Goal: Task Accomplishment & Management: Manage account settings

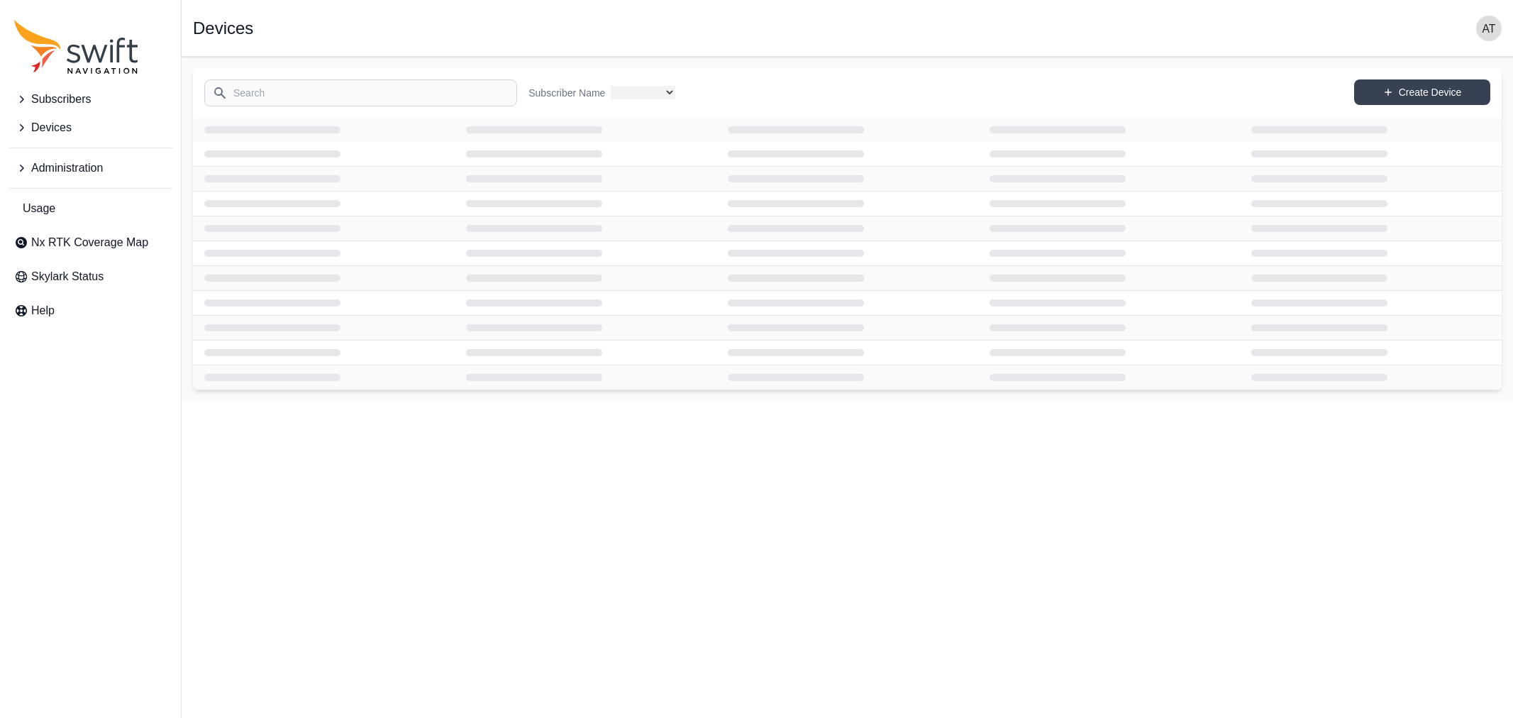
select select
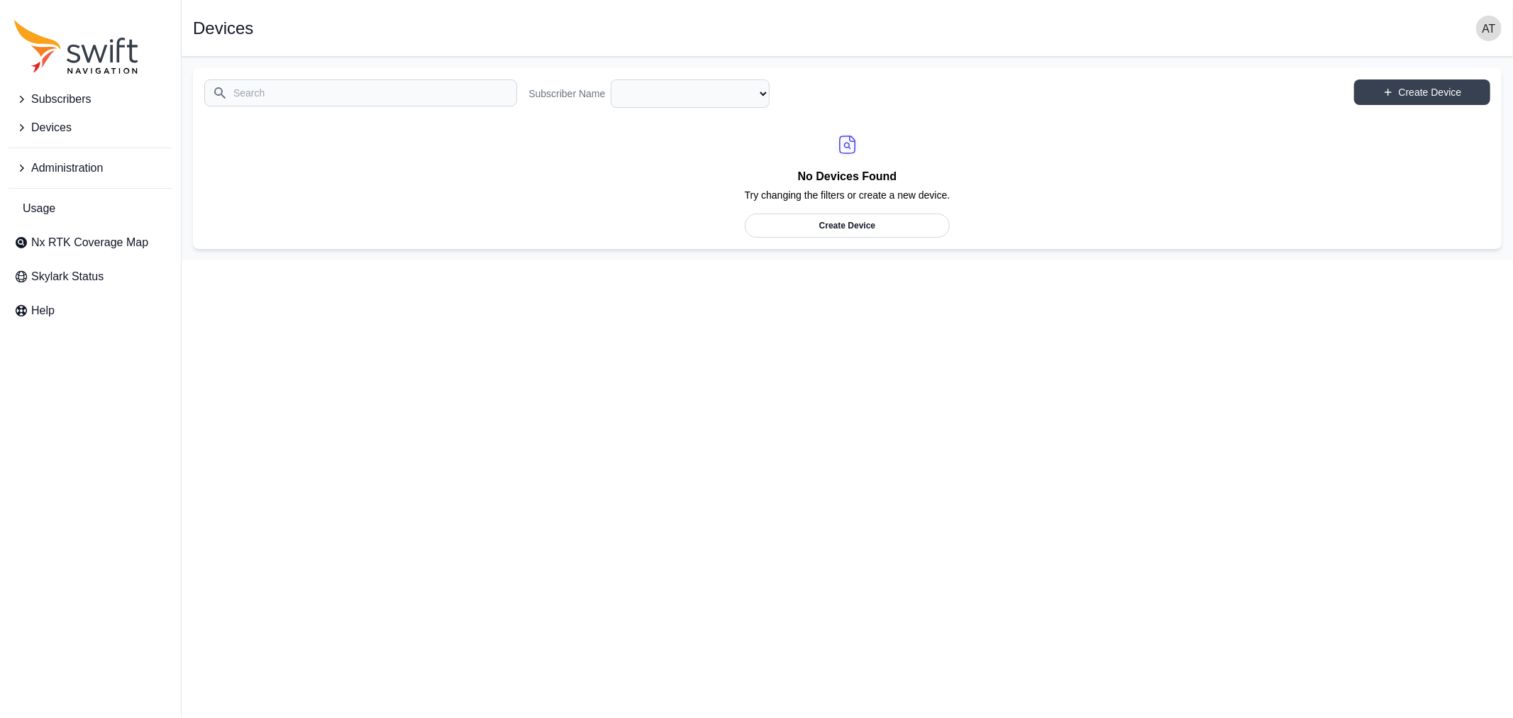
click at [70, 165] on span "Administration" at bounding box center [67, 168] width 72 height 17
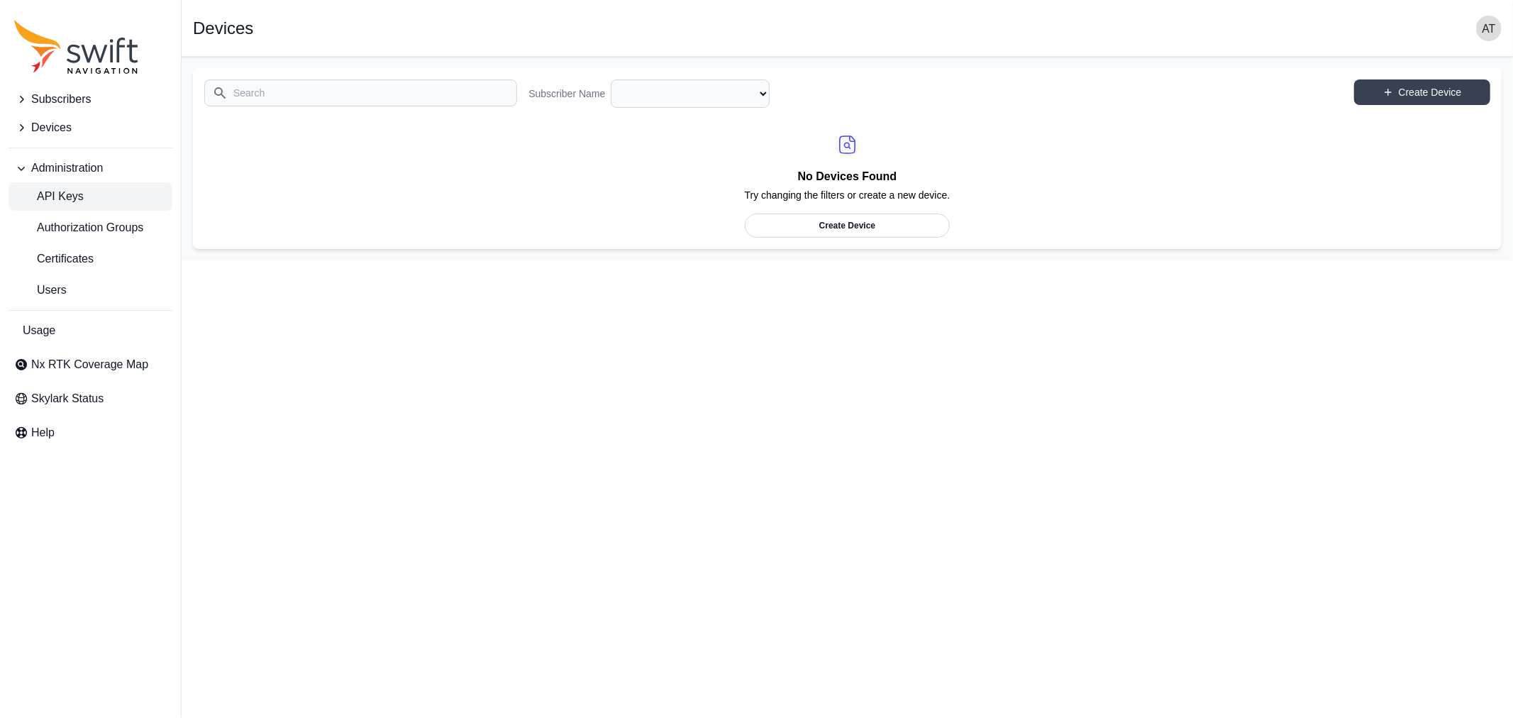
click at [69, 194] on span "API Keys" at bounding box center [49, 196] width 70 height 17
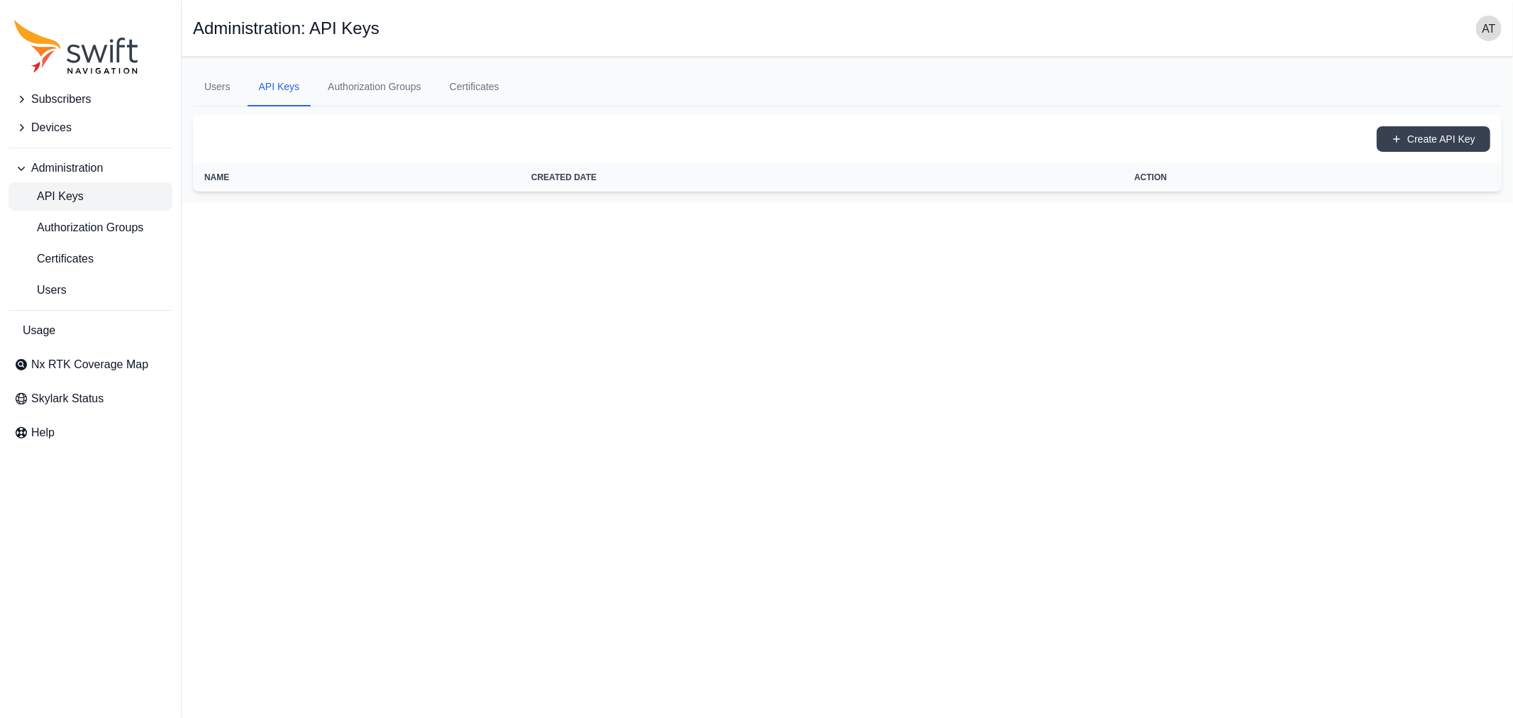
click at [62, 128] on span "Devices" at bounding box center [51, 127] width 40 height 17
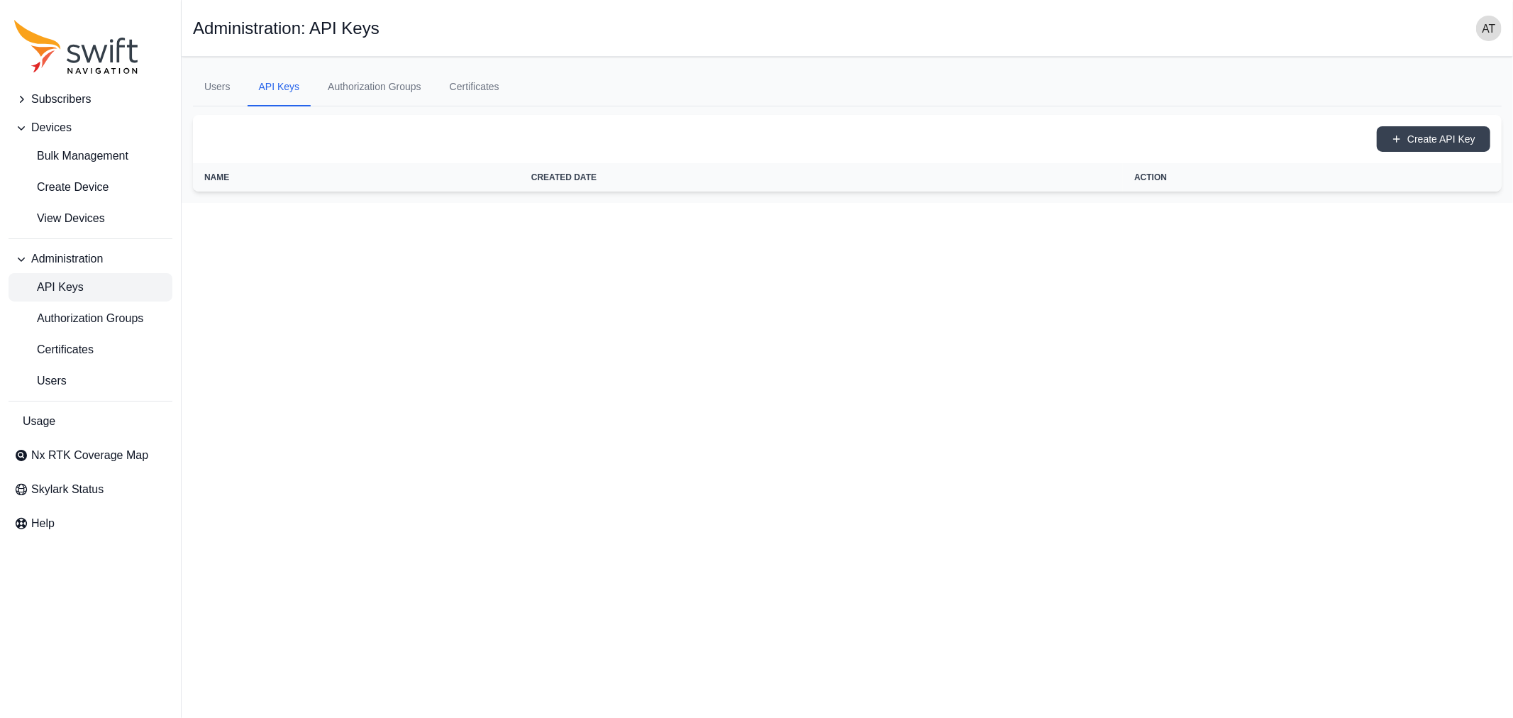
click at [57, 94] on span "Subscribers" at bounding box center [61, 99] width 60 height 17
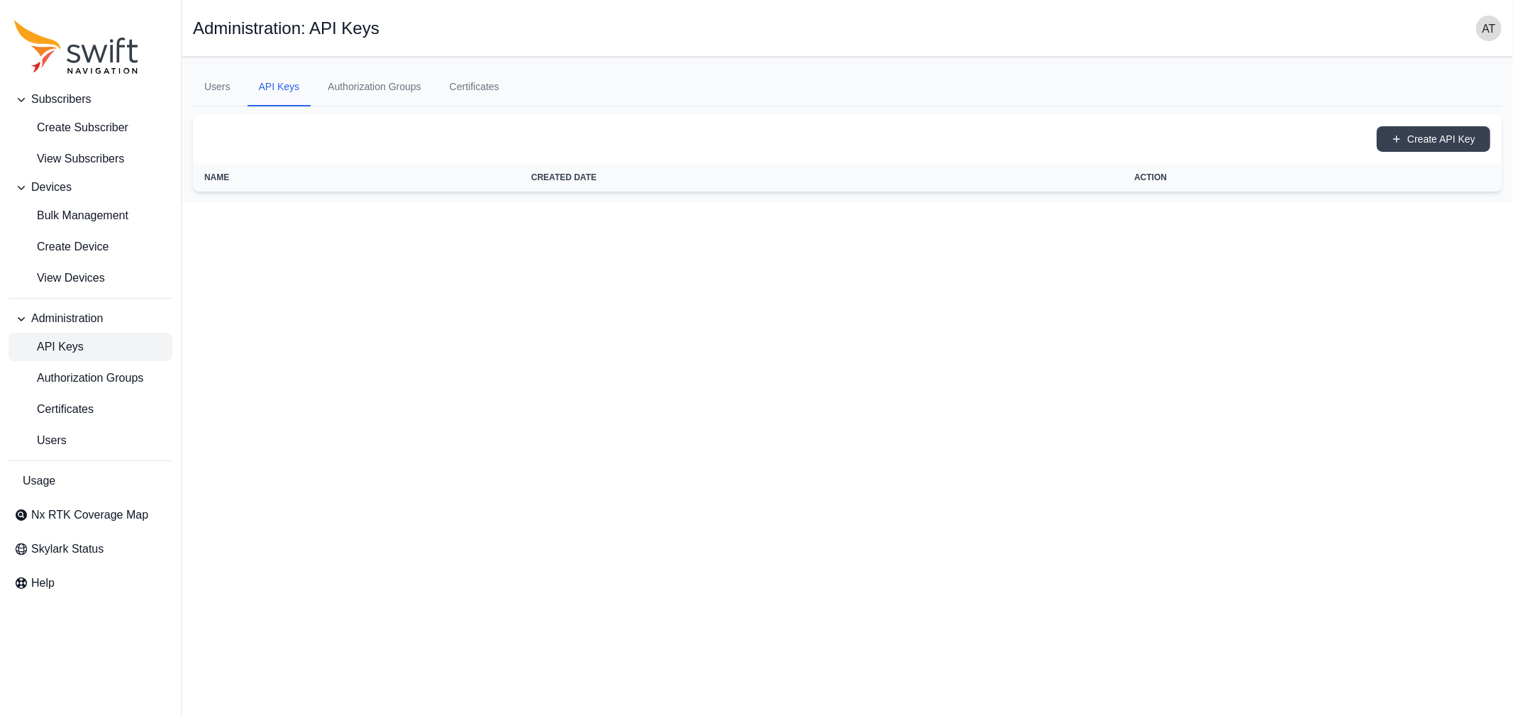
click at [1487, 34] on img "button" at bounding box center [1490, 29] width 26 height 26
click at [61, 203] on html "Subscribers Create Subscriber View Subscribers Devices Bulk Management Create D…" at bounding box center [756, 101] width 1513 height 203
click at [211, 88] on link "Users" at bounding box center [217, 87] width 49 height 38
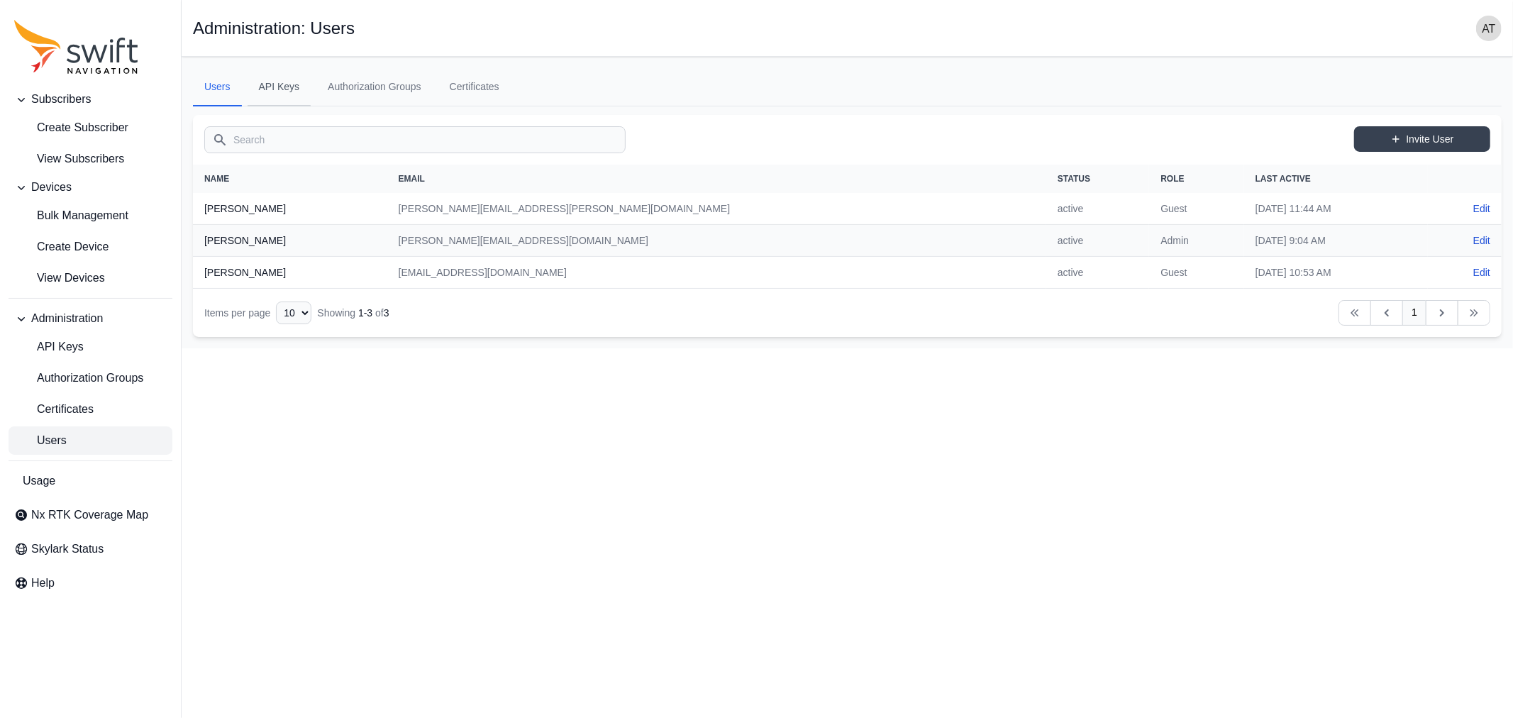
click at [281, 88] on link "API Keys" at bounding box center [280, 87] width 64 height 38
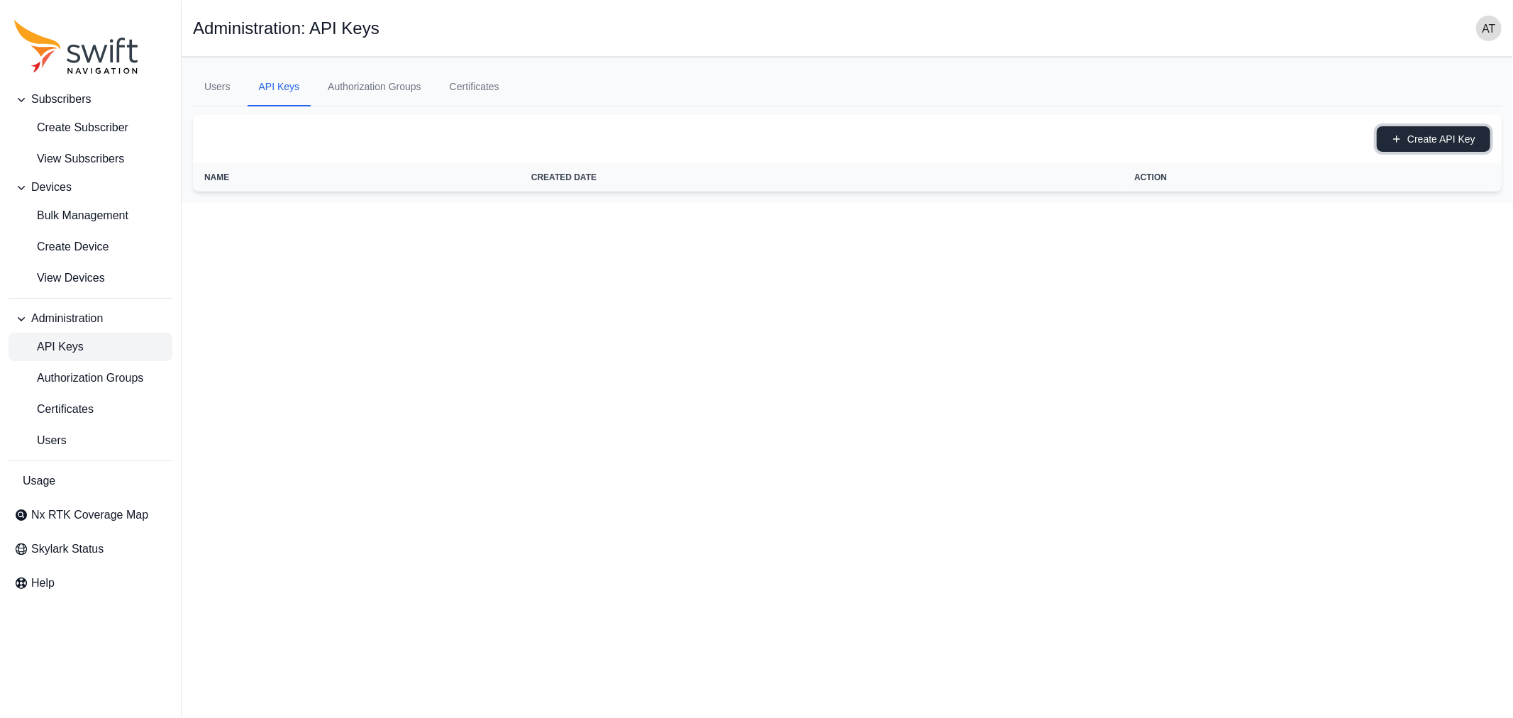
click at [1452, 138] on button "Create API Key" at bounding box center [1434, 139] width 114 height 26
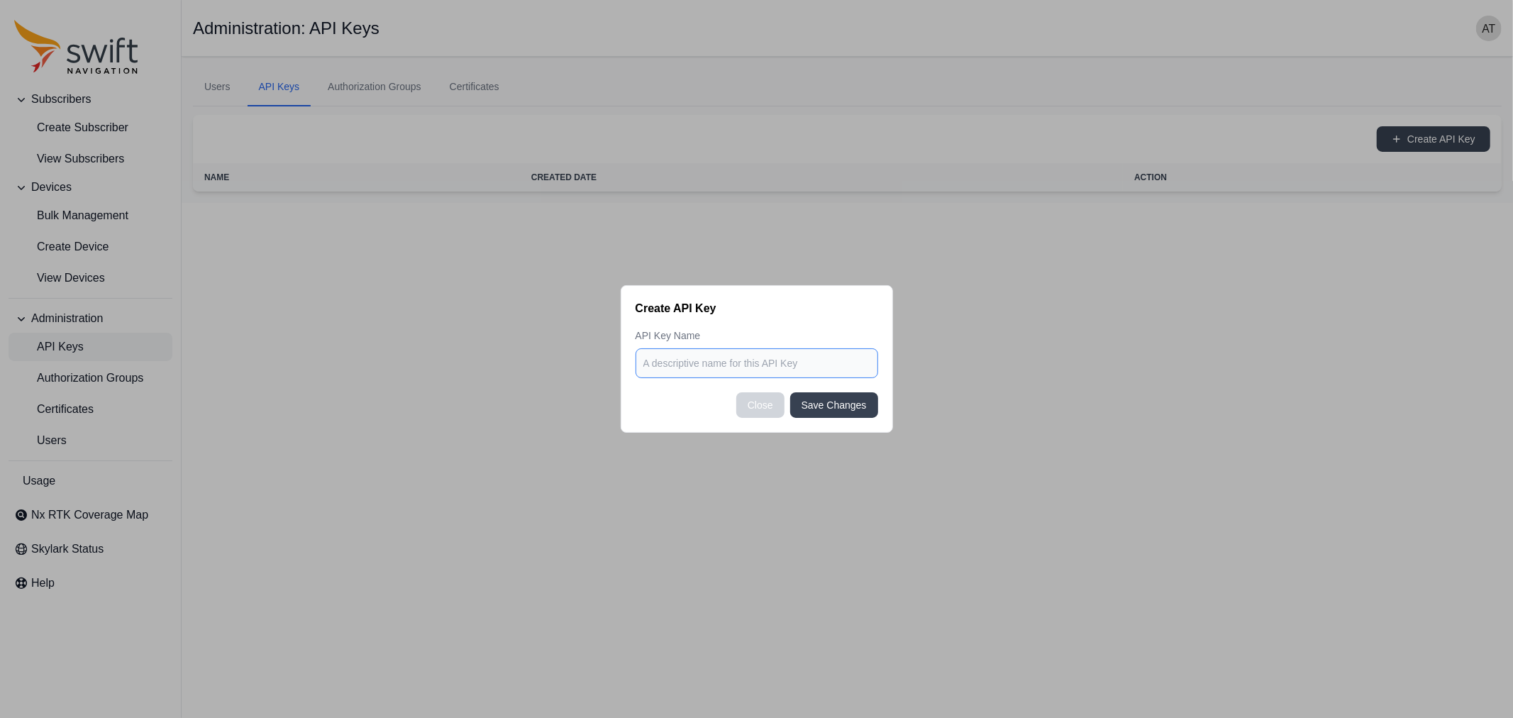
click at [798, 363] on input at bounding box center [757, 363] width 243 height 30
type input "Testkey"
click at [823, 406] on button "Save Changes" at bounding box center [834, 405] width 88 height 26
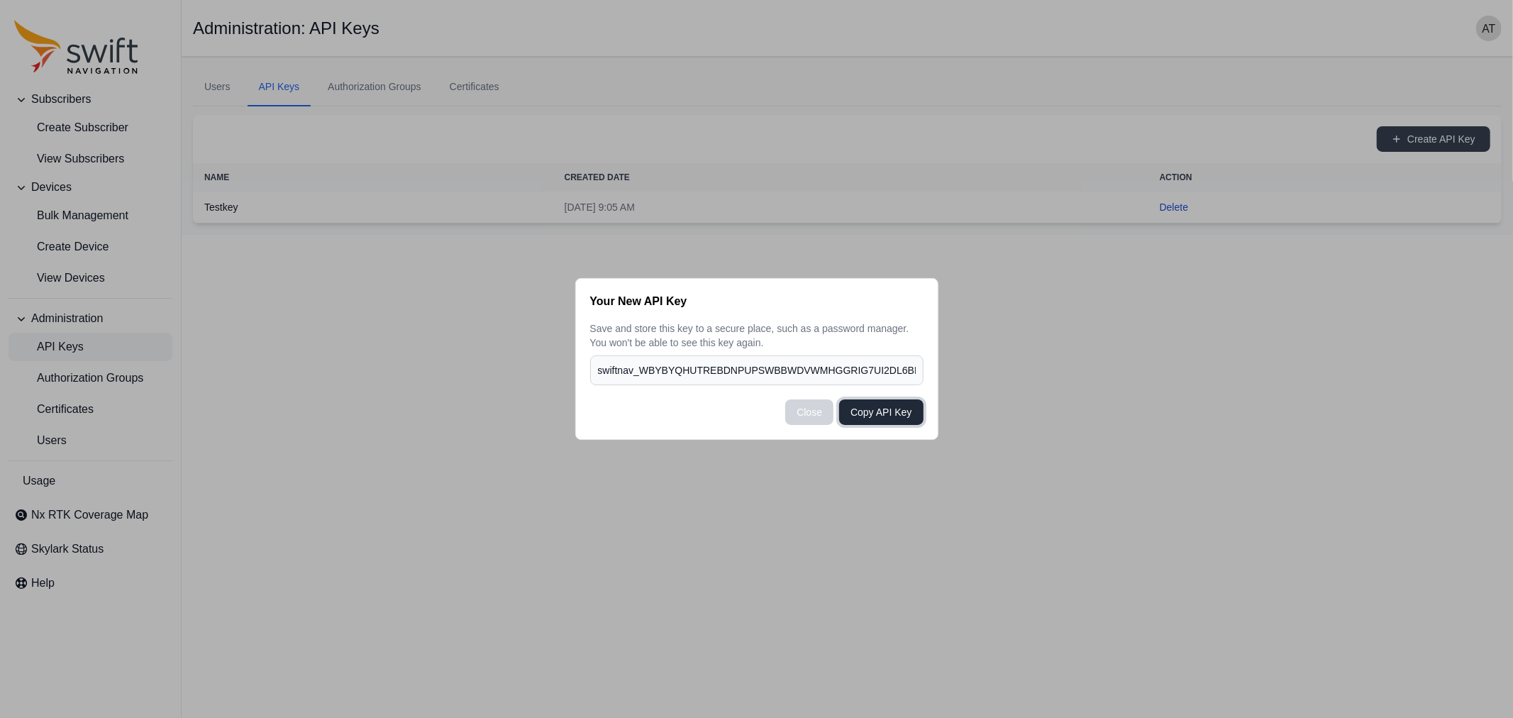
click at [885, 415] on button "Copy API Key" at bounding box center [881, 412] width 84 height 26
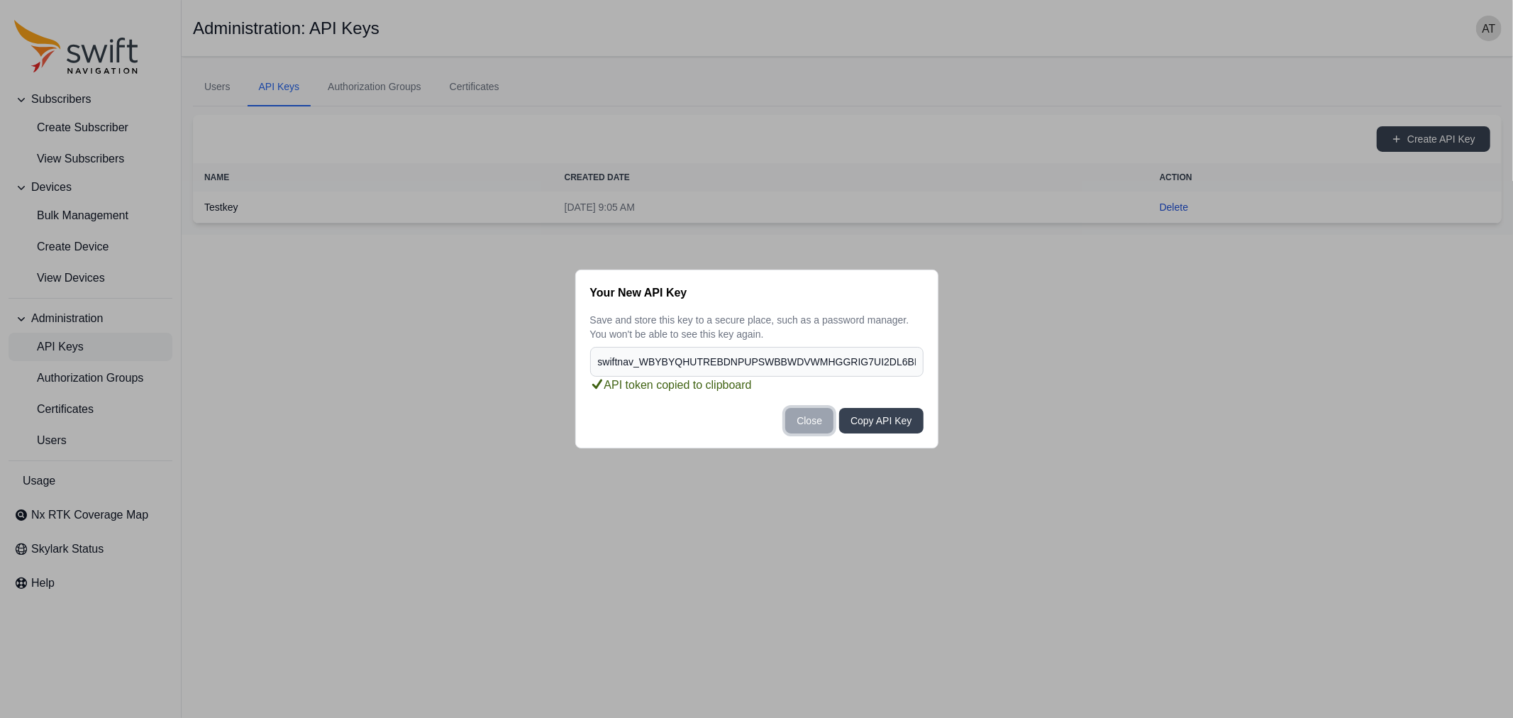
click at [823, 415] on button "Close" at bounding box center [809, 421] width 48 height 26
